Goal: Communication & Community: Answer question/provide support

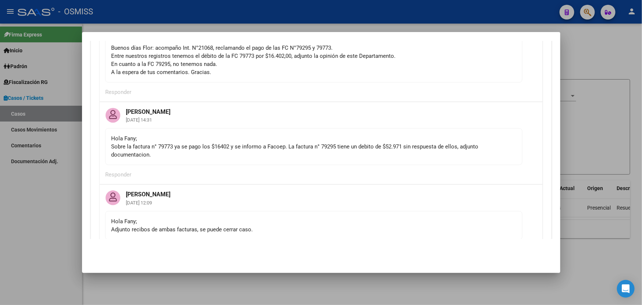
scroll to position [200, 0]
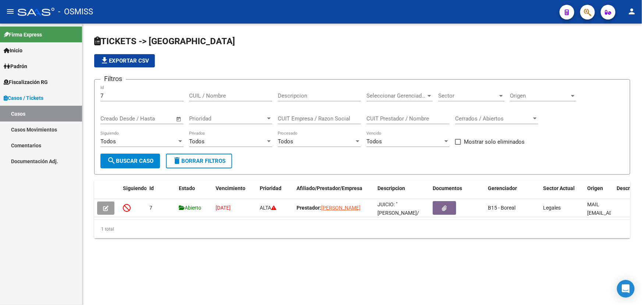
click at [29, 128] on link "Casos Movimientos" at bounding box center [41, 129] width 82 height 16
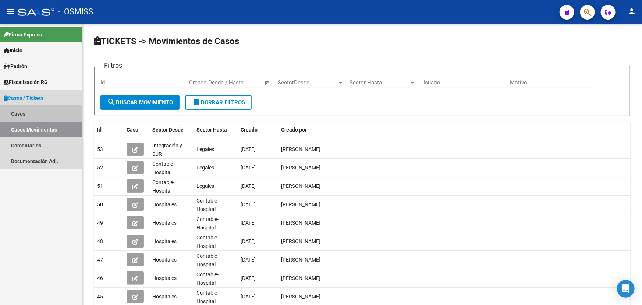
click at [38, 113] on link "Casos" at bounding box center [41, 114] width 82 height 16
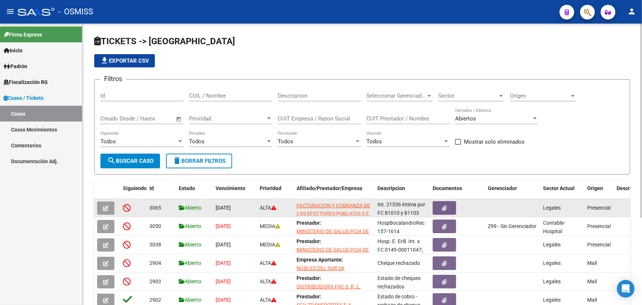
scroll to position [10, 0]
click at [105, 205] on icon "button" at bounding box center [106, 208] width 6 height 6
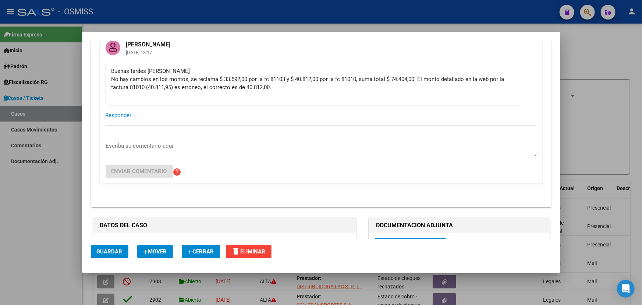
scroll to position [134, 0]
drag, startPoint x: 168, startPoint y: 77, endPoint x: 332, endPoint y: 75, distance: 163.7
click at [323, 75] on div "Buenas tardes [PERSON_NAME] No hay cambios en los montos, se reclama $ 33.592,0…" at bounding box center [313, 83] width 405 height 32
click at [360, 73] on div "Buenas tardes [PERSON_NAME] No hay cambios en los montos, se reclama $ 33.592,0…" at bounding box center [313, 83] width 405 height 32
drag, startPoint x: 278, startPoint y: 79, endPoint x: 447, endPoint y: 85, distance: 169.3
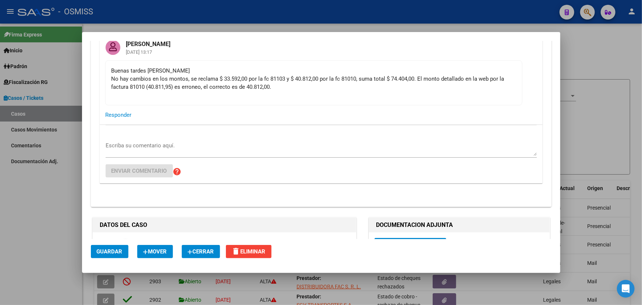
click at [445, 84] on div "Buenas tardes [PERSON_NAME] No hay cambios en los montos, se reclama $ 33.592,0…" at bounding box center [313, 83] width 405 height 32
click at [456, 88] on div "Buenas tardes [PERSON_NAME] No hay cambios en los montos, se reclama $ 33.592,0…" at bounding box center [313, 83] width 405 height 32
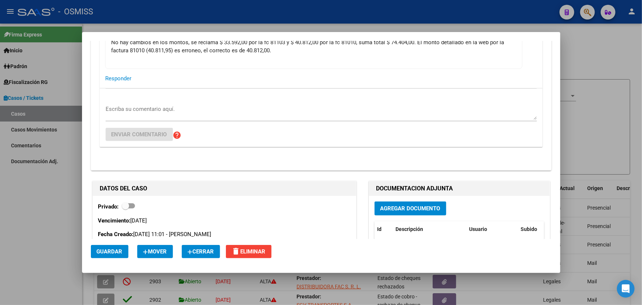
scroll to position [167, 0]
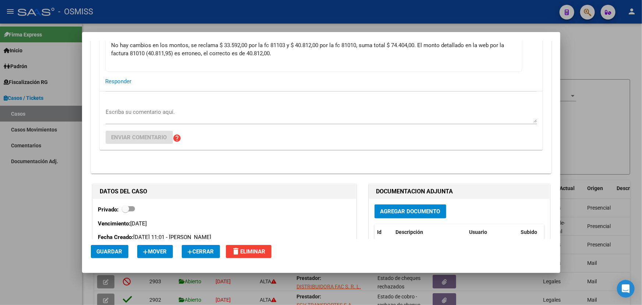
click at [135, 108] on textarea "Escriba su comentario aquí." at bounding box center [321, 115] width 431 height 15
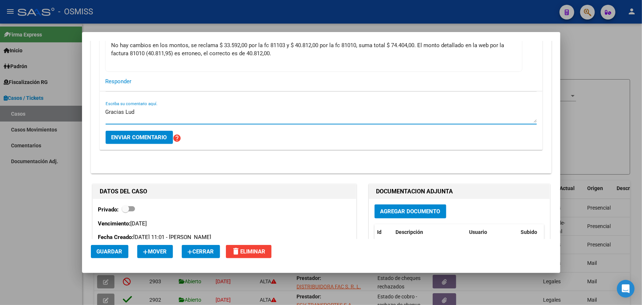
scroll to position [134, 0]
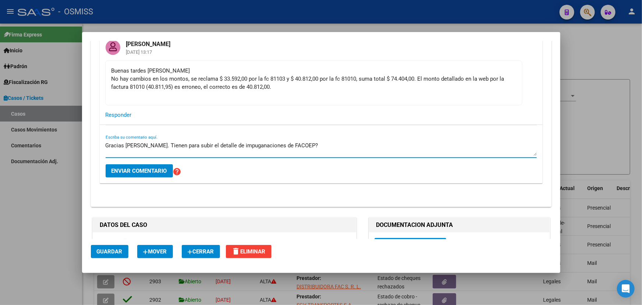
drag, startPoint x: 152, startPoint y: 142, endPoint x: 243, endPoint y: 146, distance: 90.6
click at [226, 148] on textarea "Gracias [PERSON_NAME]. Tienen para subir el detalle de impuganaciones de FACOEP?" at bounding box center [321, 148] width 431 height 15
click at [261, 145] on textarea "Gracias [PERSON_NAME]. Tienen para subir el detalle de impuganaciones de FACOEP?" at bounding box center [321, 148] width 431 height 15
click at [318, 145] on textarea "Gracias [PERSON_NAME]. Tienen para subir el detalle de impuganaciones de FACOEP?" at bounding box center [321, 148] width 431 height 15
click at [195, 142] on textarea "Gracias [PERSON_NAME]. Tienen para subir el detalle de impuganaciones de FACOEP?" at bounding box center [321, 148] width 431 height 15
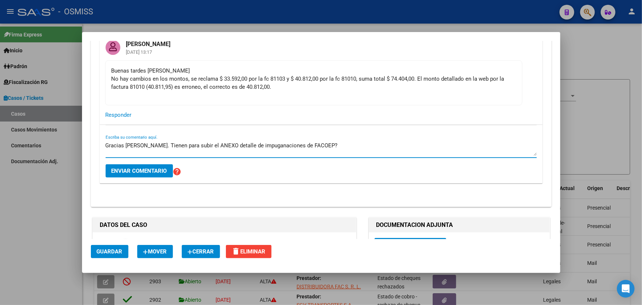
click at [336, 141] on textarea "Gracias [PERSON_NAME]. Tienen para subir el ANEXO detalle de impuganaciones de …" at bounding box center [321, 148] width 431 height 15
drag, startPoint x: 205, startPoint y: 149, endPoint x: 291, endPoint y: 149, distance: 86.5
click at [248, 149] on textarea "Gracias [PERSON_NAME]. Tienen para subir el ANEXO detalle de impuganaciones de …" at bounding box center [321, 148] width 431 height 15
drag, startPoint x: 291, startPoint y: 149, endPoint x: 334, endPoint y: 148, distance: 42.3
click at [306, 150] on textarea "Gracias [PERSON_NAME]. Tienen para subir el ANEXO detalle de impuganaciones de …" at bounding box center [321, 148] width 431 height 15
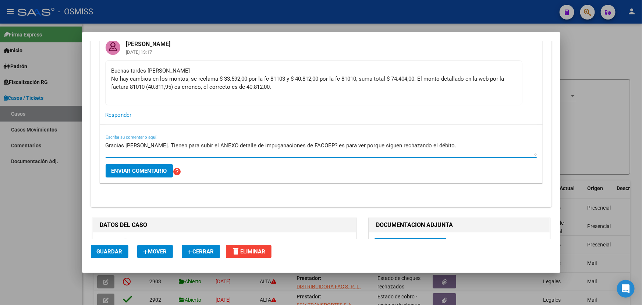
click at [360, 146] on textarea "Gracias [PERSON_NAME]. Tienen para subir el ANEXO detalle de impuganaciones de …" at bounding box center [321, 148] width 431 height 15
click at [283, 145] on textarea "Gracias [PERSON_NAME]. Tienen para subir el ANEXO detalle de impuganaciones de …" at bounding box center [321, 148] width 431 height 15
click at [412, 145] on textarea "Gracias [PERSON_NAME]. Tienen para subir el ANEXO detalle de impuganaciones rec…" at bounding box center [321, 148] width 431 height 15
type textarea "Gracias [PERSON_NAME]. Tienen para subir el ANEXO detalle de impuganaciones rec…"
click at [147, 167] on span "Enviar comentario" at bounding box center [139, 170] width 56 height 7
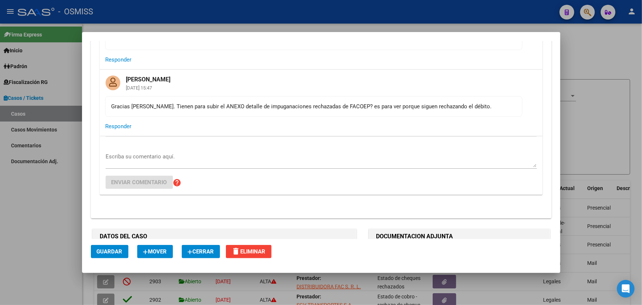
scroll to position [310, 0]
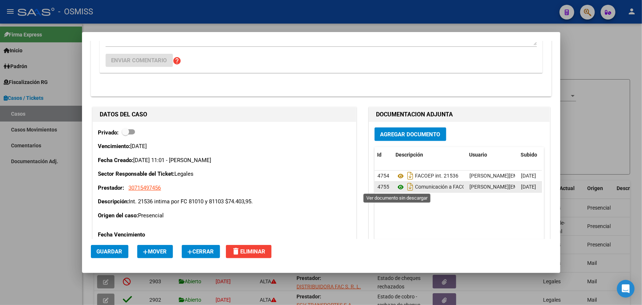
click at [398, 187] on icon at bounding box center [401, 186] width 10 height 9
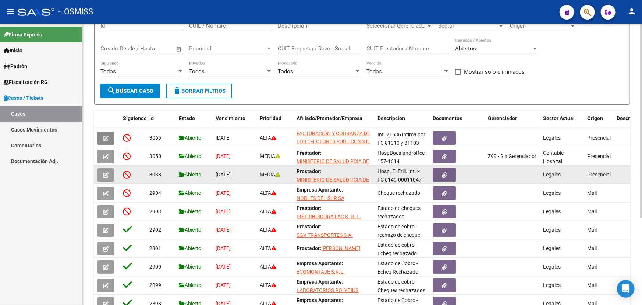
scroll to position [100, 0]
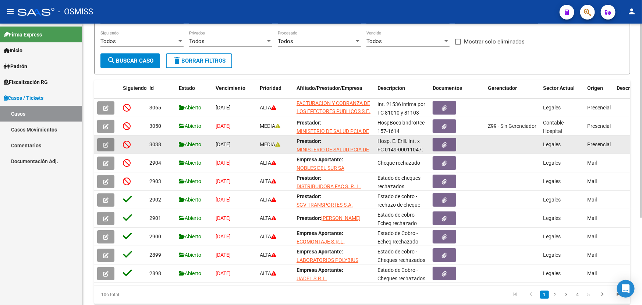
click at [103, 144] on icon "button" at bounding box center [106, 145] width 6 height 6
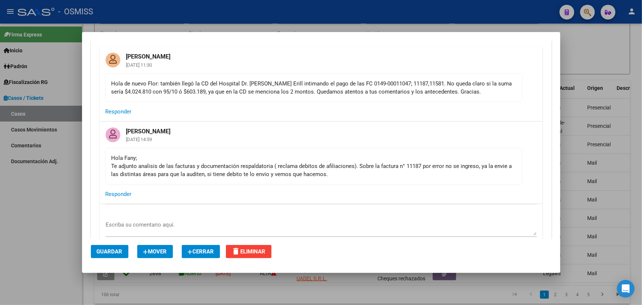
scroll to position [134, 0]
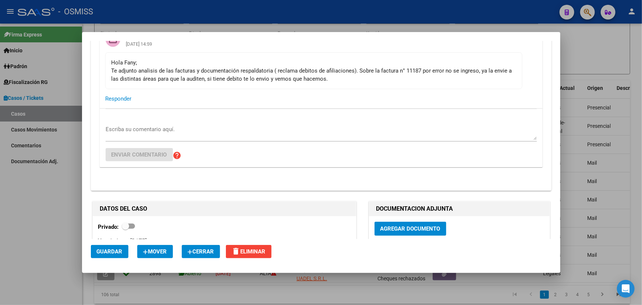
drag, startPoint x: 256, startPoint y: 61, endPoint x: 334, endPoint y: 56, distance: 77.5
click at [333, 55] on mat-card-content "Hola [PERSON_NAME]; Te adjunto analisis de las facturas y documentación respald…" at bounding box center [313, 70] width 417 height 37
click at [356, 79] on div "Hola [PERSON_NAME]; Te adjunto analisis de las facturas y documentación respald…" at bounding box center [313, 70] width 405 height 24
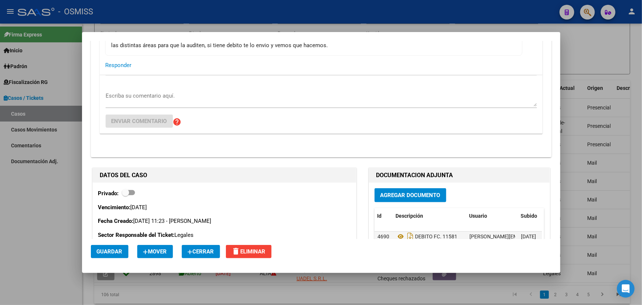
scroll to position [67, 0]
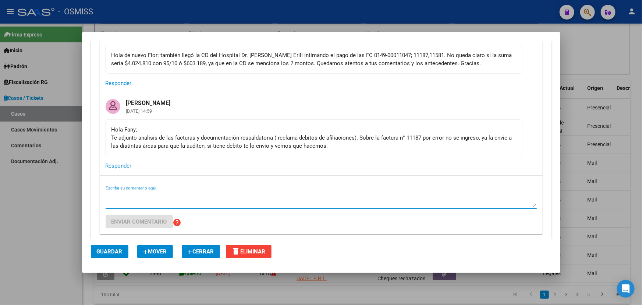
click at [155, 199] on textarea "Escriba su comentario aquí." at bounding box center [321, 199] width 431 height 15
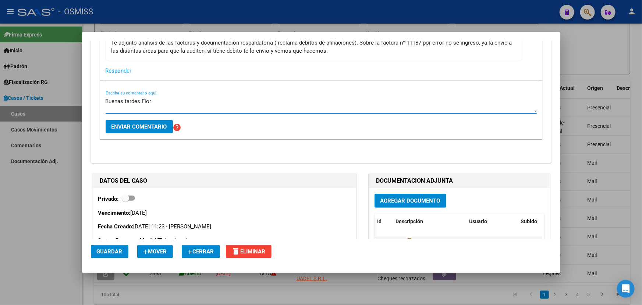
scroll to position [61, 0]
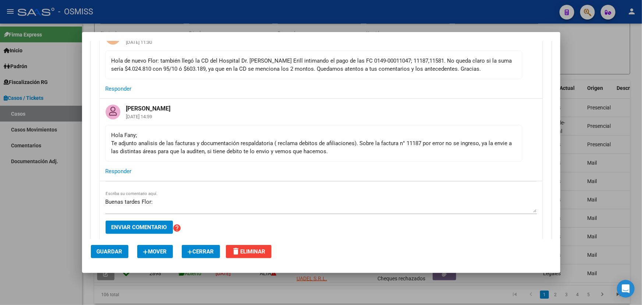
drag, startPoint x: 421, startPoint y: 143, endPoint x: 402, endPoint y: 142, distance: 19.1
click at [402, 142] on div "Hola [PERSON_NAME]; Te adjunto analisis de las facturas y documentación respald…" at bounding box center [313, 143] width 405 height 24
copy div "11187"
click at [173, 202] on textarea "Buenas tardes Flor:" at bounding box center [321, 205] width 431 height 15
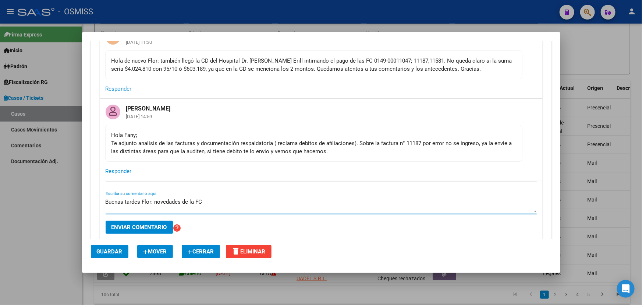
paste textarea "11187"
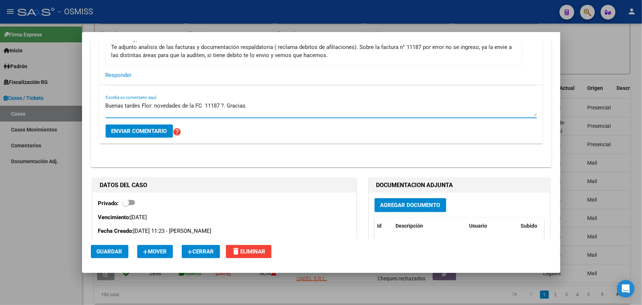
scroll to position [95, 0]
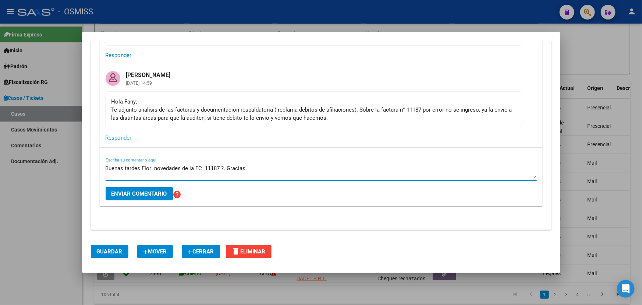
type textarea "Buenas tardes Flor: novedades de la FC 11187 ?. Gracias."
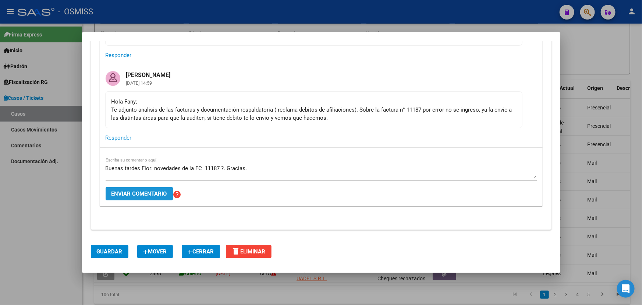
click at [145, 191] on span "Enviar comentario" at bounding box center [139, 193] width 56 height 7
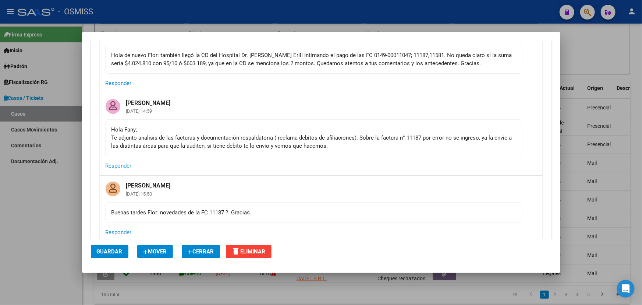
scroll to position [0, 0]
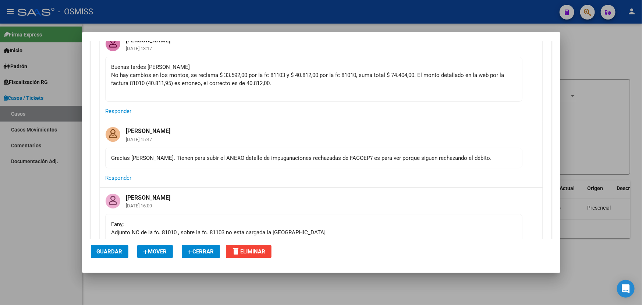
scroll to position [200, 0]
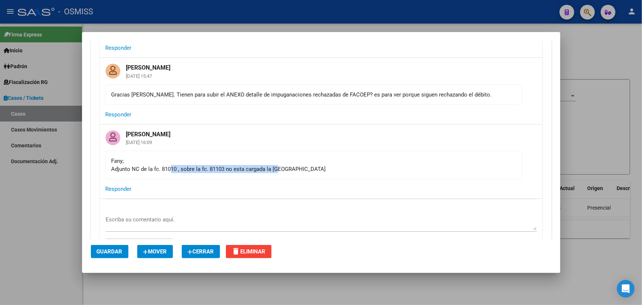
drag, startPoint x: 189, startPoint y: 173, endPoint x: 304, endPoint y: 169, distance: 114.8
click at [304, 169] on mat-card-content "Fany; Adjunto NC de la fc. 81010 , sobre la fc. 81103 no esta cargada la NC" at bounding box center [313, 164] width 417 height 29
click at [314, 171] on div "Fany; Adjunto NC de la fc. 81010 , sobre la fc. 81103 no esta cargada la NC" at bounding box center [313, 165] width 405 height 16
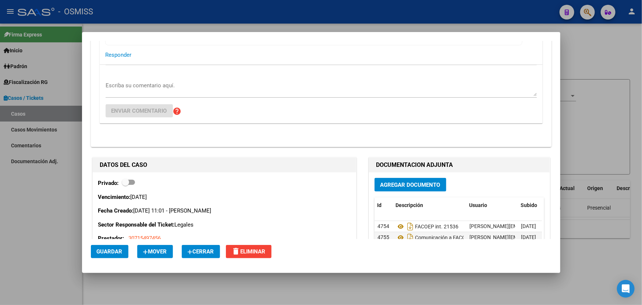
scroll to position [468, 0]
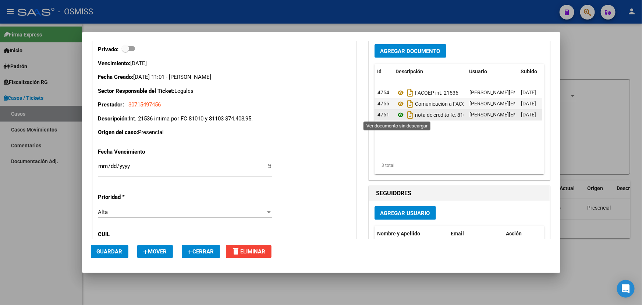
click at [397, 114] on icon at bounding box center [401, 114] width 10 height 9
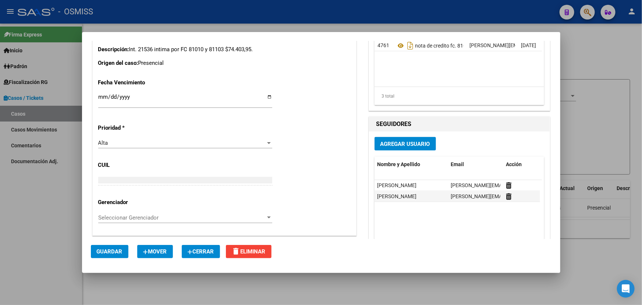
scroll to position [434, 0]
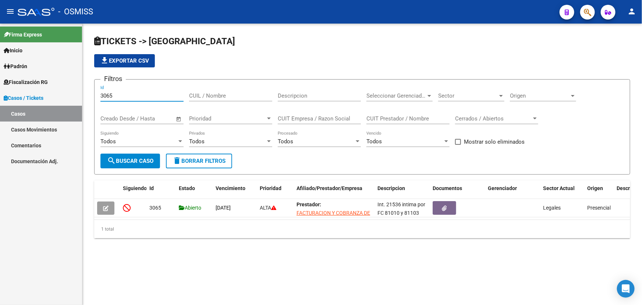
drag, startPoint x: 89, startPoint y: 95, endPoint x: 43, endPoint y: 107, distance: 47.4
click at [48, 99] on mat-sidenav-container "Firma Express Inicio Calendario SSS Instructivos Contacto OS Padrón Afiliados E…" at bounding box center [321, 164] width 642 height 281
type input "1"
type input "1190"
drag, startPoint x: 102, startPoint y: 91, endPoint x: 57, endPoint y: 96, distance: 45.2
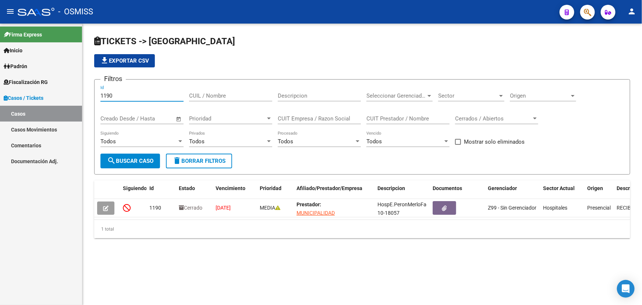
click at [59, 92] on mat-sidenav-container "Firma Express Inicio Calendario SSS Instructivos Contacto OS Padrón Afiliados E…" at bounding box center [321, 164] width 642 height 281
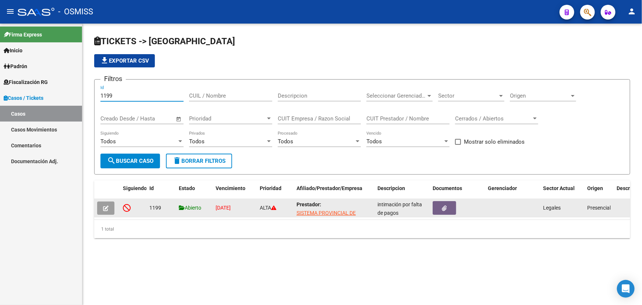
type input "1199"
click at [107, 211] on button "button" at bounding box center [105, 207] width 17 height 13
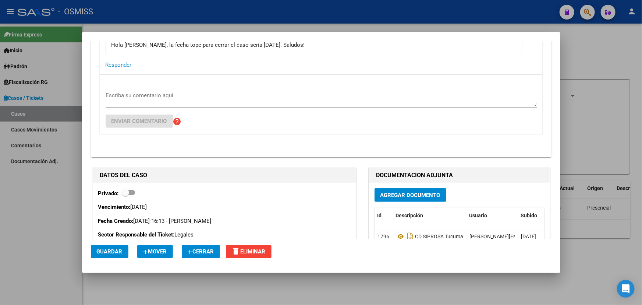
scroll to position [2967, 0]
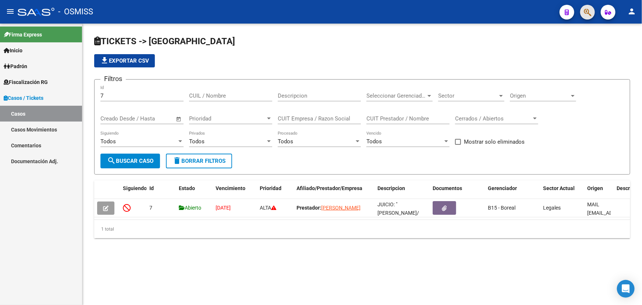
click at [594, 14] on button "button" at bounding box center [587, 12] width 15 height 15
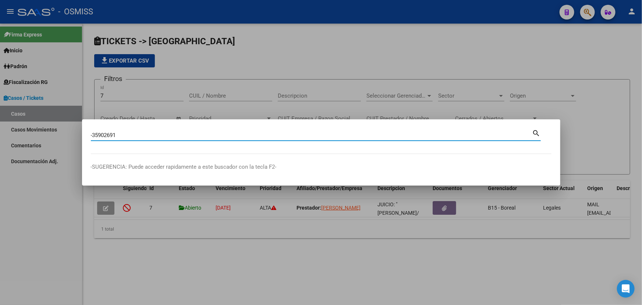
click at [92, 136] on input "-35902691" at bounding box center [311, 135] width 441 height 7
type input "35902691"
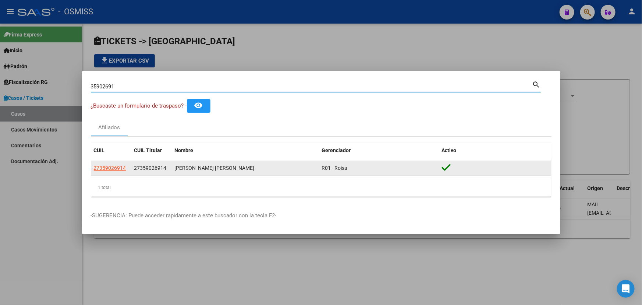
click at [109, 169] on span "27359026914" at bounding box center [110, 168] width 32 height 6
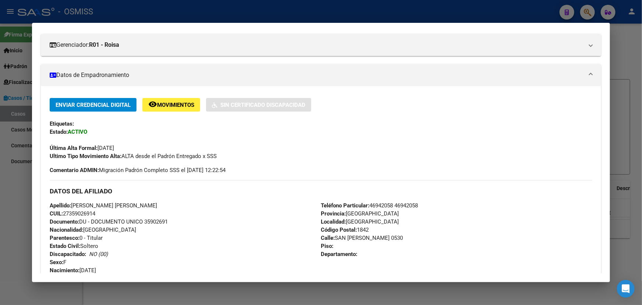
scroll to position [100, 0]
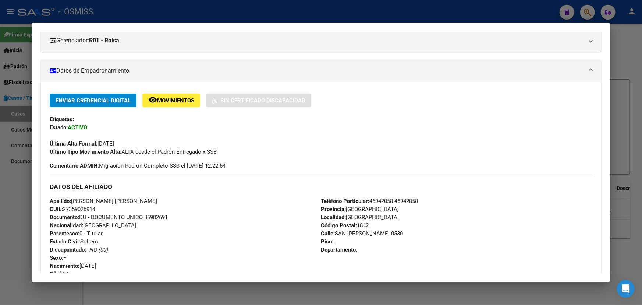
drag, startPoint x: 103, startPoint y: 145, endPoint x: 197, endPoint y: 145, distance: 93.8
click at [195, 145] on div "Última Alta Formal: 01/09/2022" at bounding box center [321, 139] width 543 height 16
click at [235, 145] on div "Última Alta Formal: 01/09/2022" at bounding box center [321, 139] width 543 height 16
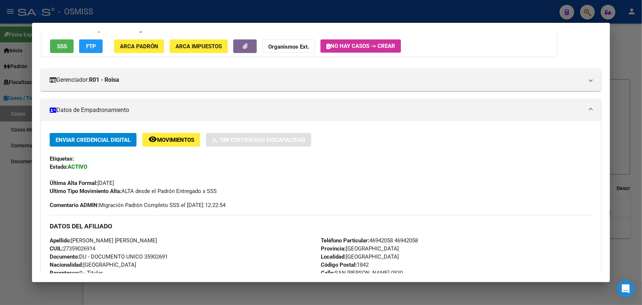
scroll to position [0, 0]
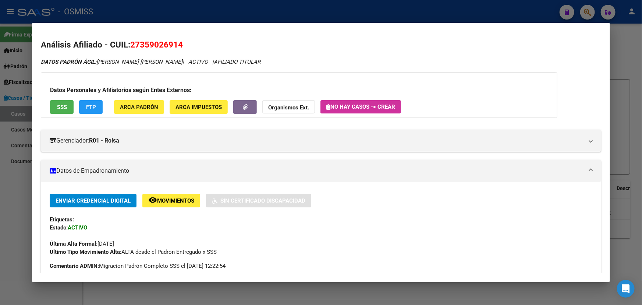
click at [286, 107] on strong "Organismos Ext." at bounding box center [288, 107] width 41 height 7
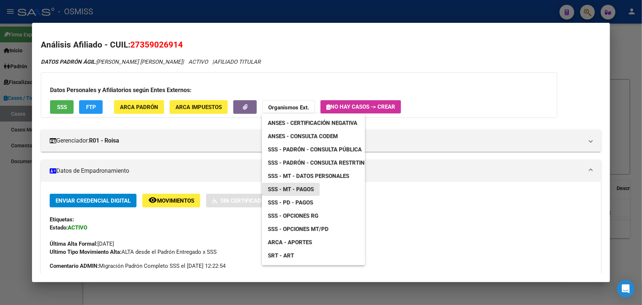
click at [301, 195] on link "SSS - MT - Pagos" at bounding box center [291, 188] width 58 height 13
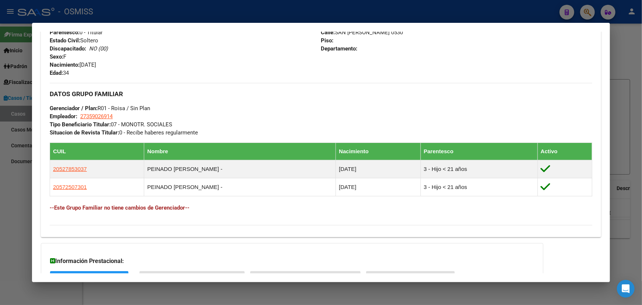
scroll to position [361, 0]
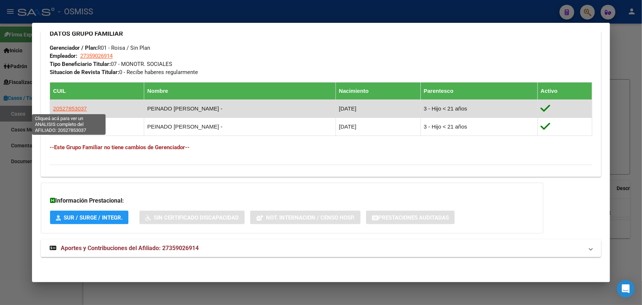
click at [74, 107] on span "20527853037" at bounding box center [70, 108] width 34 height 6
type textarea "20527853037"
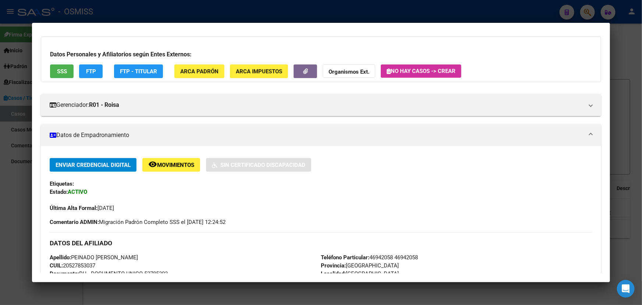
scroll to position [0, 0]
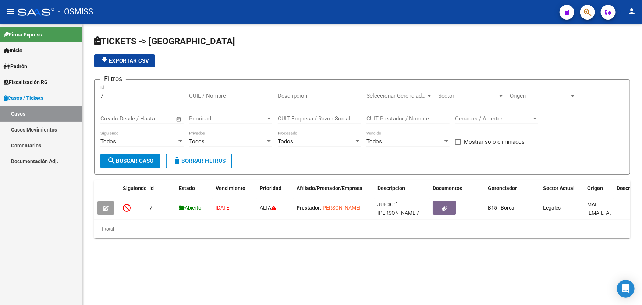
click at [32, 132] on link "Casos Movimientos" at bounding box center [41, 129] width 82 height 16
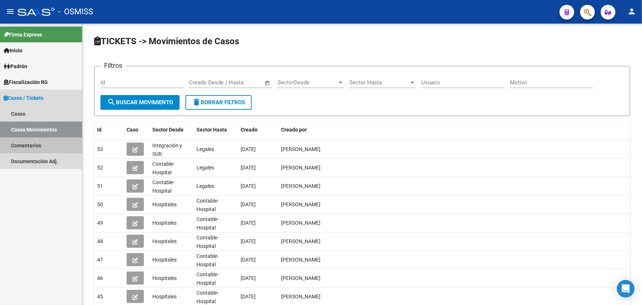
click at [32, 148] on link "Comentarios" at bounding box center [41, 145] width 82 height 16
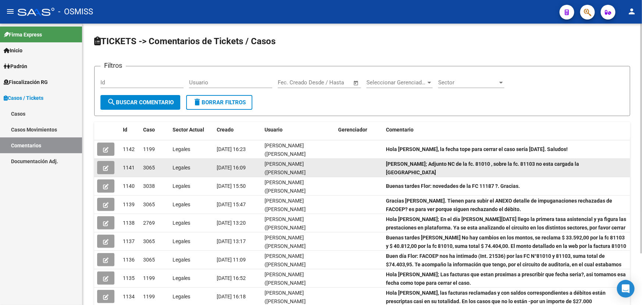
click at [104, 167] on icon "button" at bounding box center [106, 168] width 6 height 6
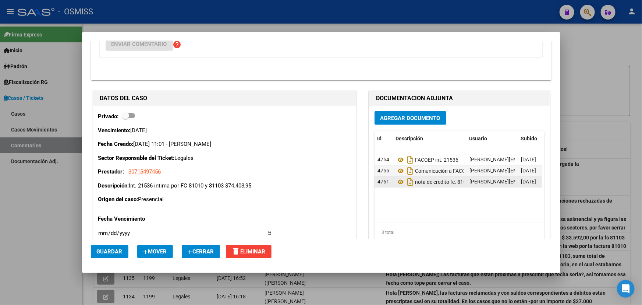
scroll to position [0, 8]
drag, startPoint x: 440, startPoint y: 182, endPoint x: 463, endPoint y: 181, distance: 23.2
click at [463, 181] on datatable-body-cell "nota de credito fc. 81010" at bounding box center [430, 181] width 74 height 11
click at [441, 182] on span "nota de credito fc. 81010" at bounding box center [435, 182] width 57 height 6
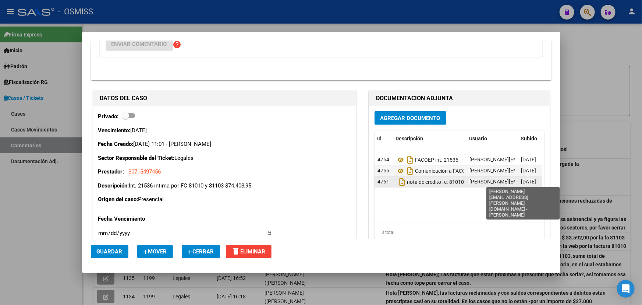
drag, startPoint x: 439, startPoint y: 184, endPoint x: 471, endPoint y: 183, distance: 31.3
click at [471, 183] on div "4761 nota de credito fc. 81010 florencia.vicens@osmiss.org.ar - Florencia Vicen…" at bounding box center [483, 181] width 217 height 11
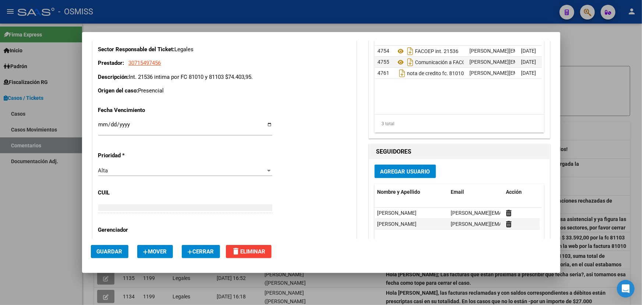
scroll to position [434, 0]
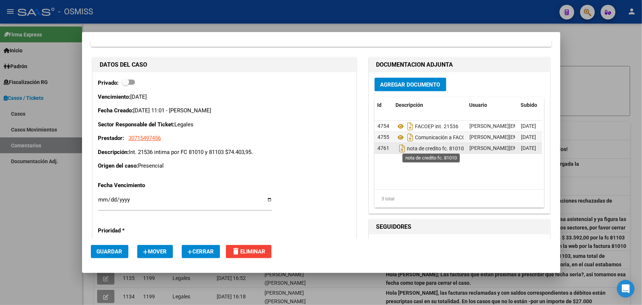
click at [409, 148] on span "nota de credito fc. 81010" at bounding box center [435, 148] width 57 height 6
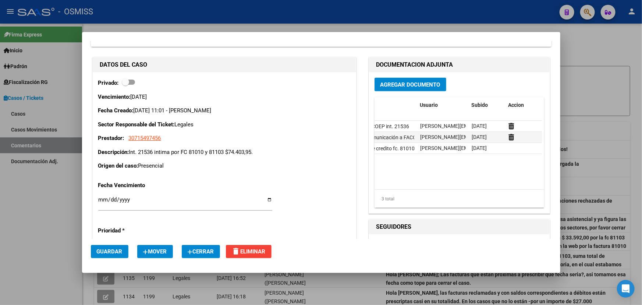
scroll to position [0, 0]
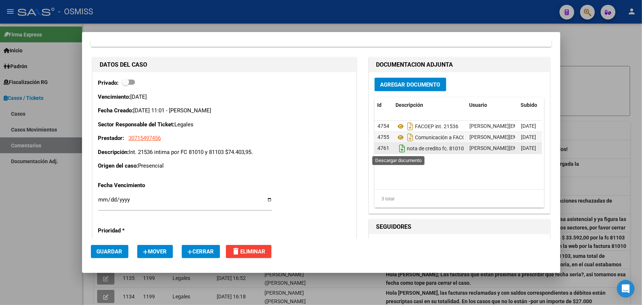
click at [399, 148] on icon "Descargar documento" at bounding box center [402, 148] width 10 height 12
click at [394, 148] on icon at bounding box center [394, 148] width 10 height 9
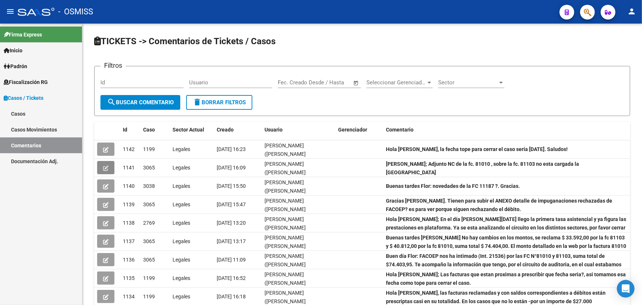
click at [582, 4] on div at bounding box center [584, 11] width 21 height 15
click at [590, 7] on span "button" at bounding box center [587, 12] width 7 height 15
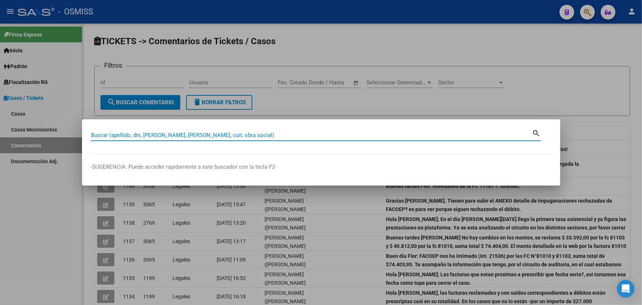
paste input "20-44160845-5 e"
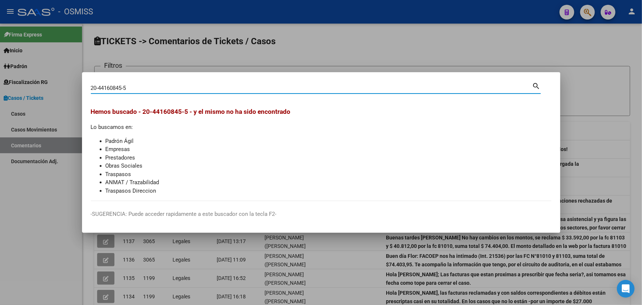
type input "20441608455"
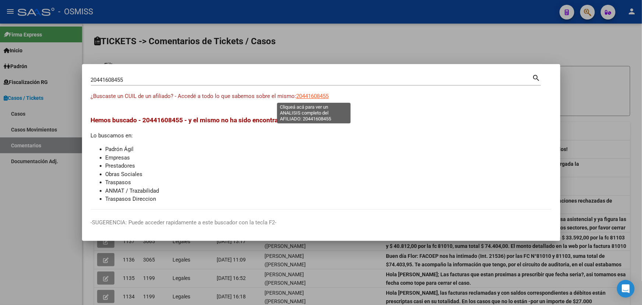
click at [310, 96] on span "20441608455" at bounding box center [313, 96] width 32 height 7
type textarea "20441608455"
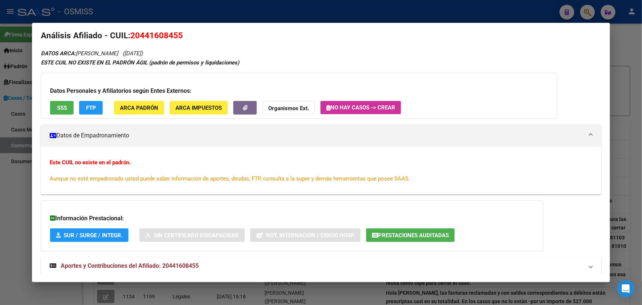
scroll to position [0, 0]
